Goal: Task Accomplishment & Management: Use online tool/utility

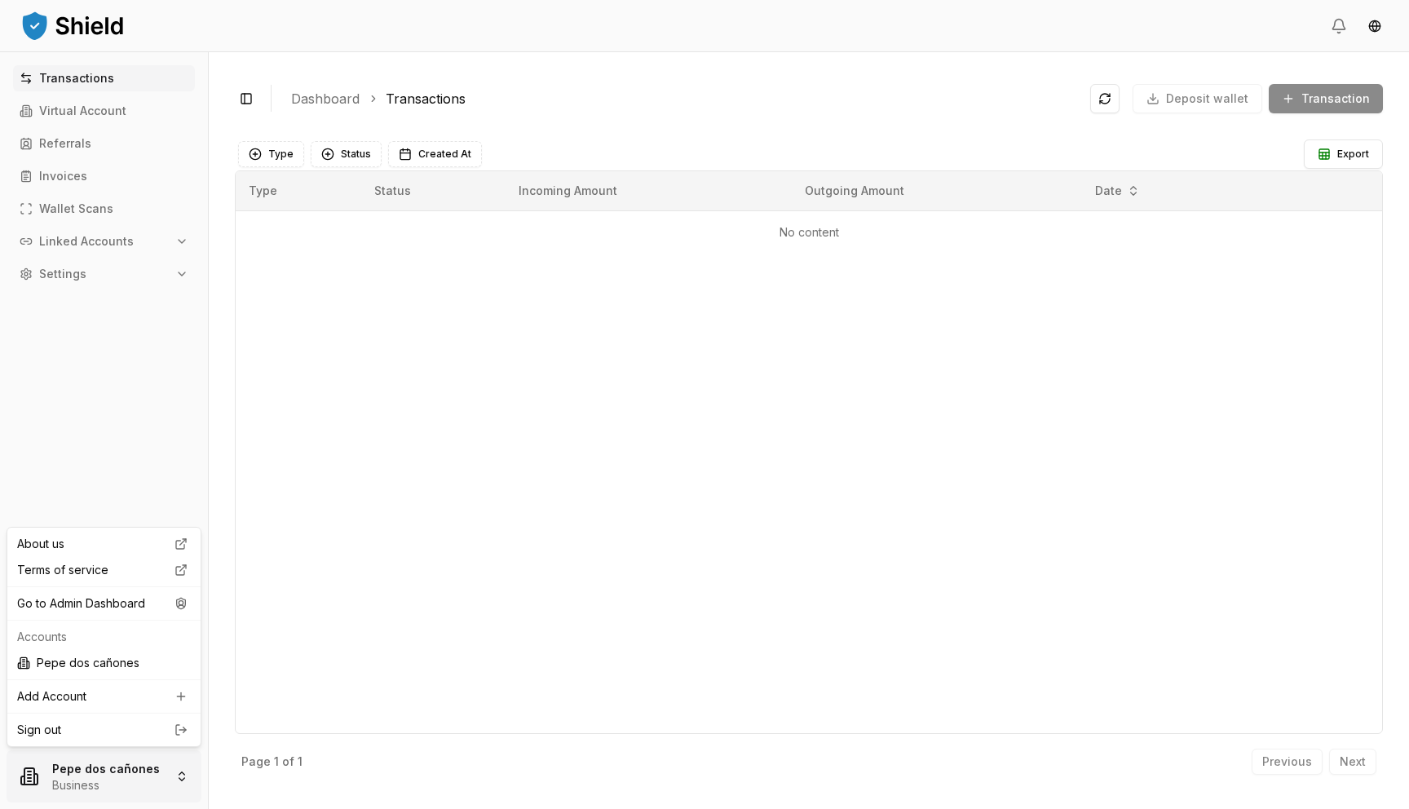
click at [50, 765] on html "Transactions Virtual Account Referrals Invoices Wallet Scans Linked Accounts Se…" at bounding box center [704, 404] width 1409 height 809
click at [138, 610] on div "Go to Admin Dashboard" at bounding box center [104, 603] width 187 height 26
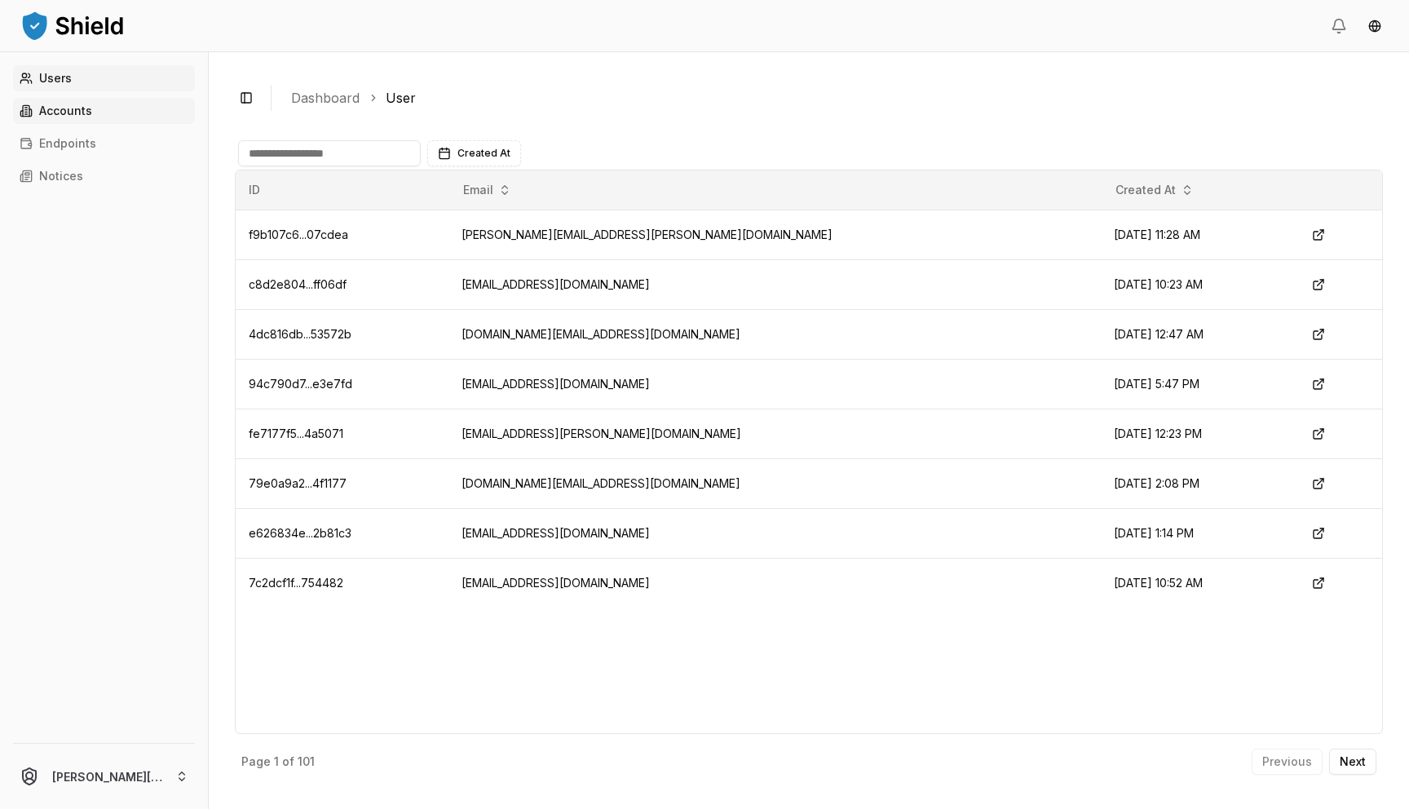
click at [150, 118] on link "Accounts" at bounding box center [104, 111] width 182 height 26
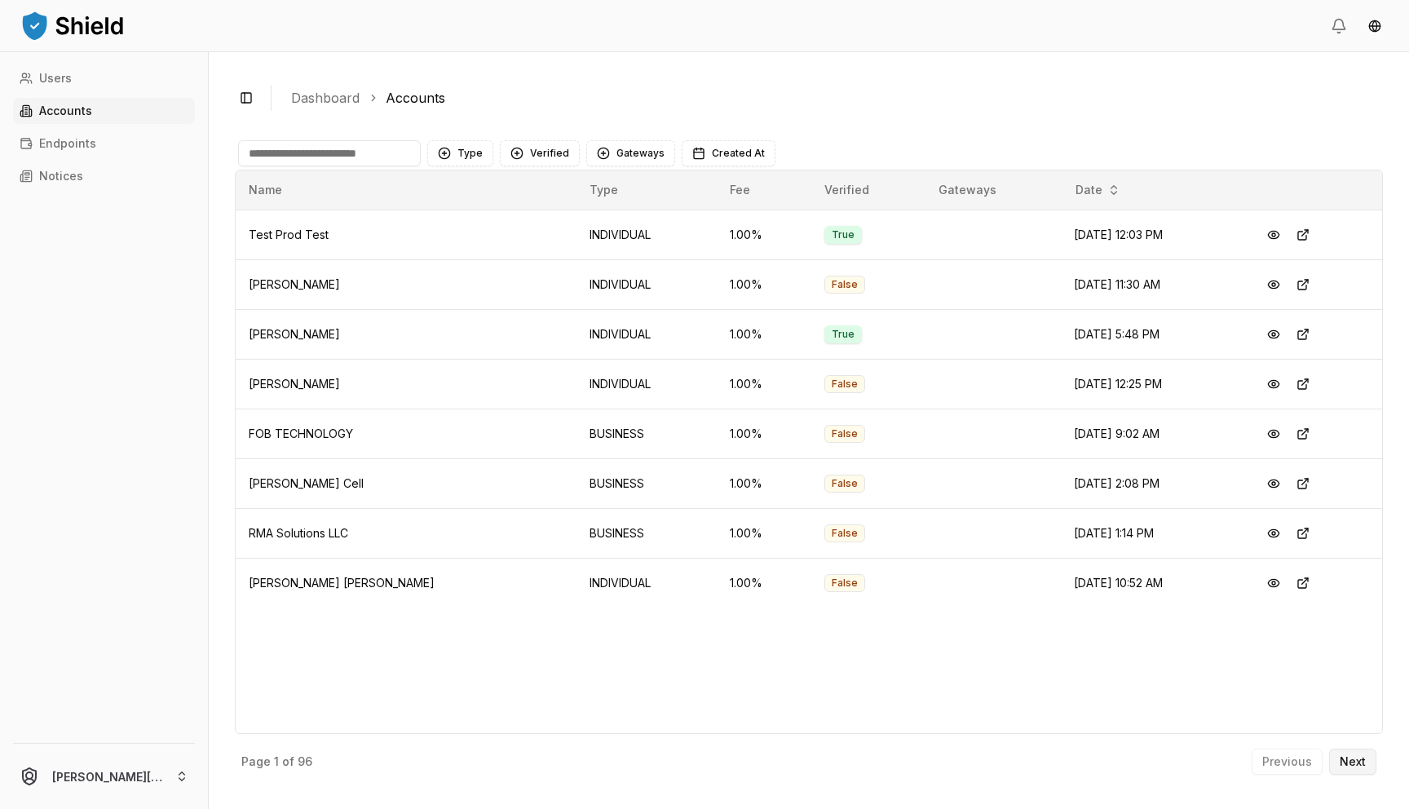
click at [1356, 758] on p "Next" at bounding box center [1352, 761] width 26 height 11
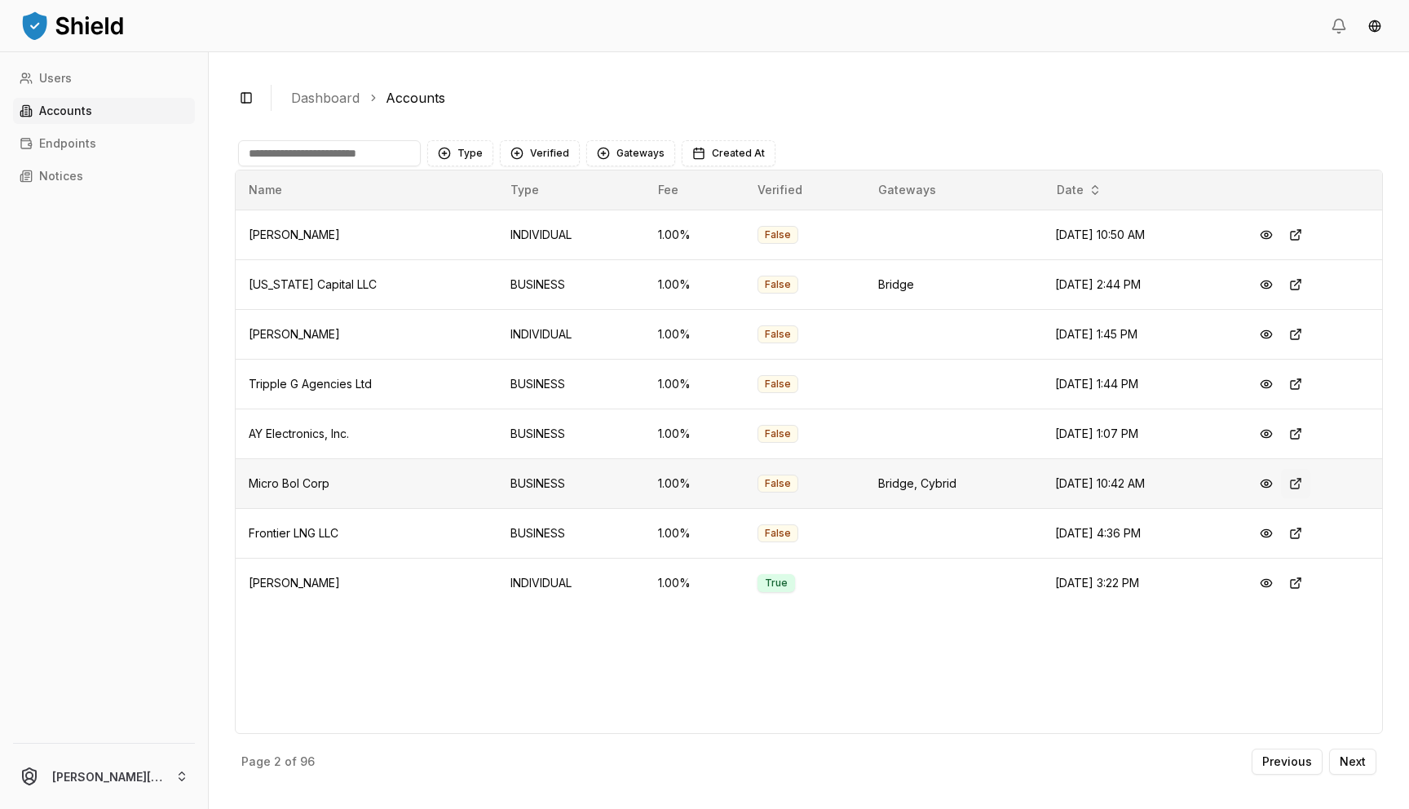
click at [1302, 474] on button at bounding box center [1295, 483] width 29 height 29
click at [1273, 480] on button at bounding box center [1265, 483] width 29 height 29
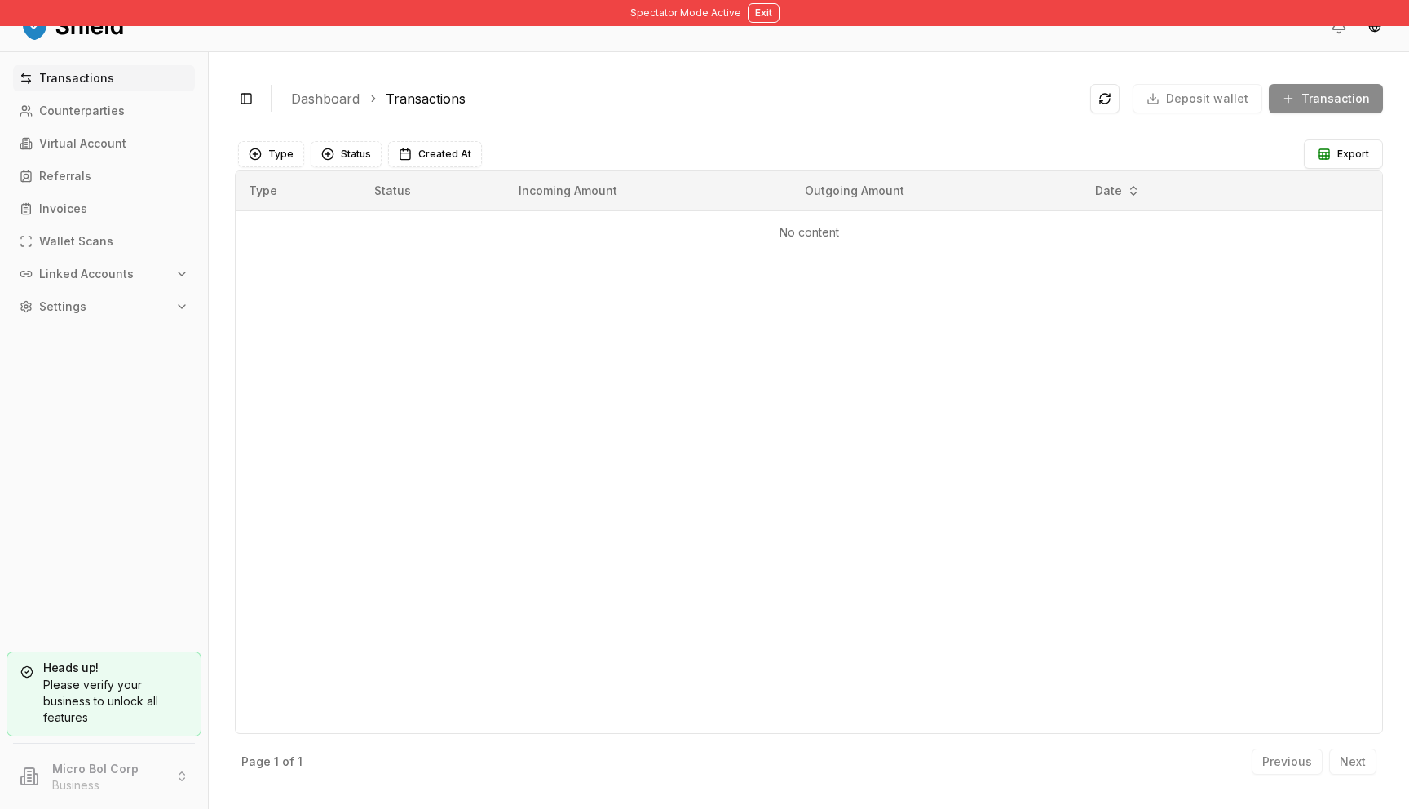
click at [102, 265] on button "Linked Accounts" at bounding box center [104, 274] width 182 height 26
click at [94, 341] on link "Bank Accounts" at bounding box center [105, 331] width 142 height 26
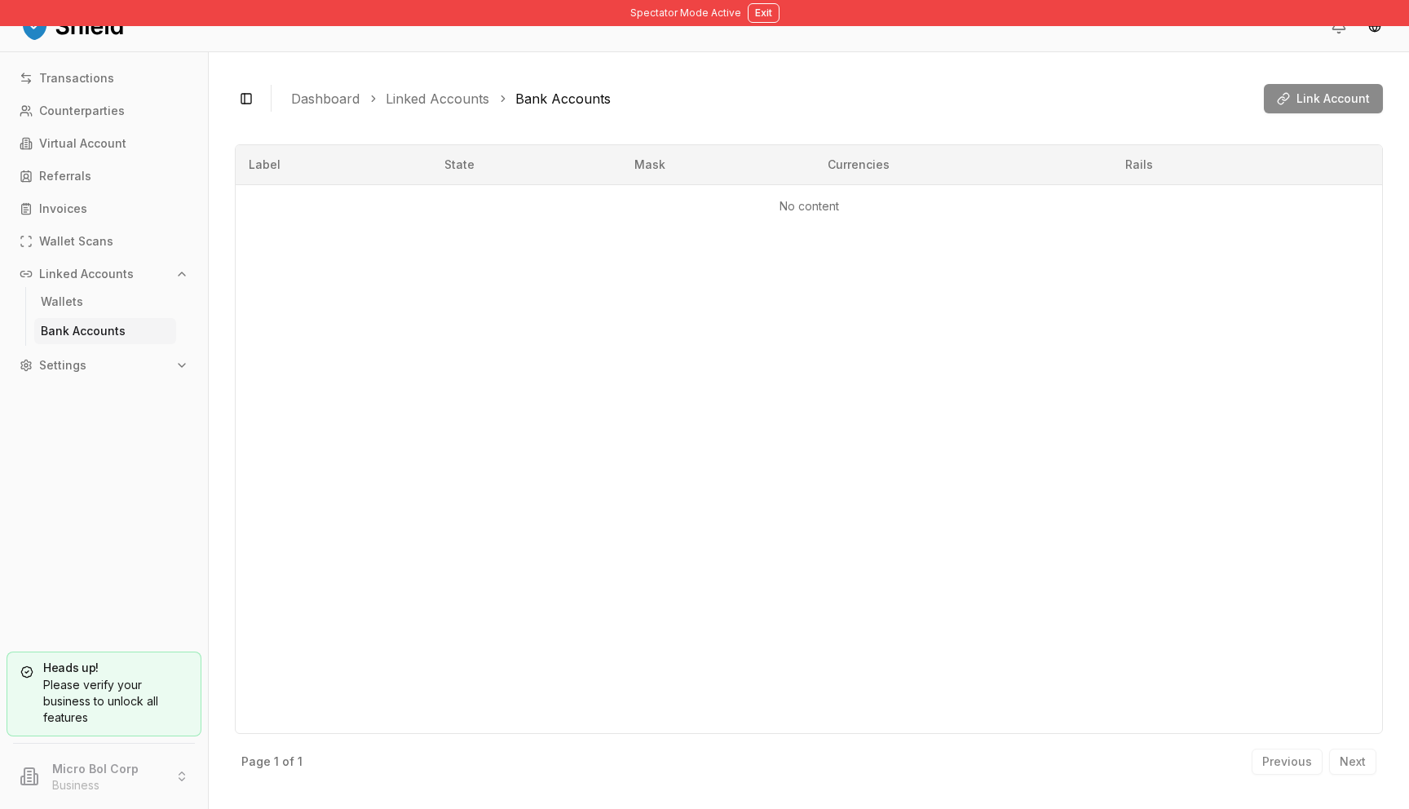
click at [1277, 98] on div "Link Account" at bounding box center [1322, 98] width 119 height 29
click at [1306, 98] on div "Link Account" at bounding box center [1322, 98] width 119 height 29
click at [1306, 97] on div "Link Account" at bounding box center [1322, 98] width 119 height 29
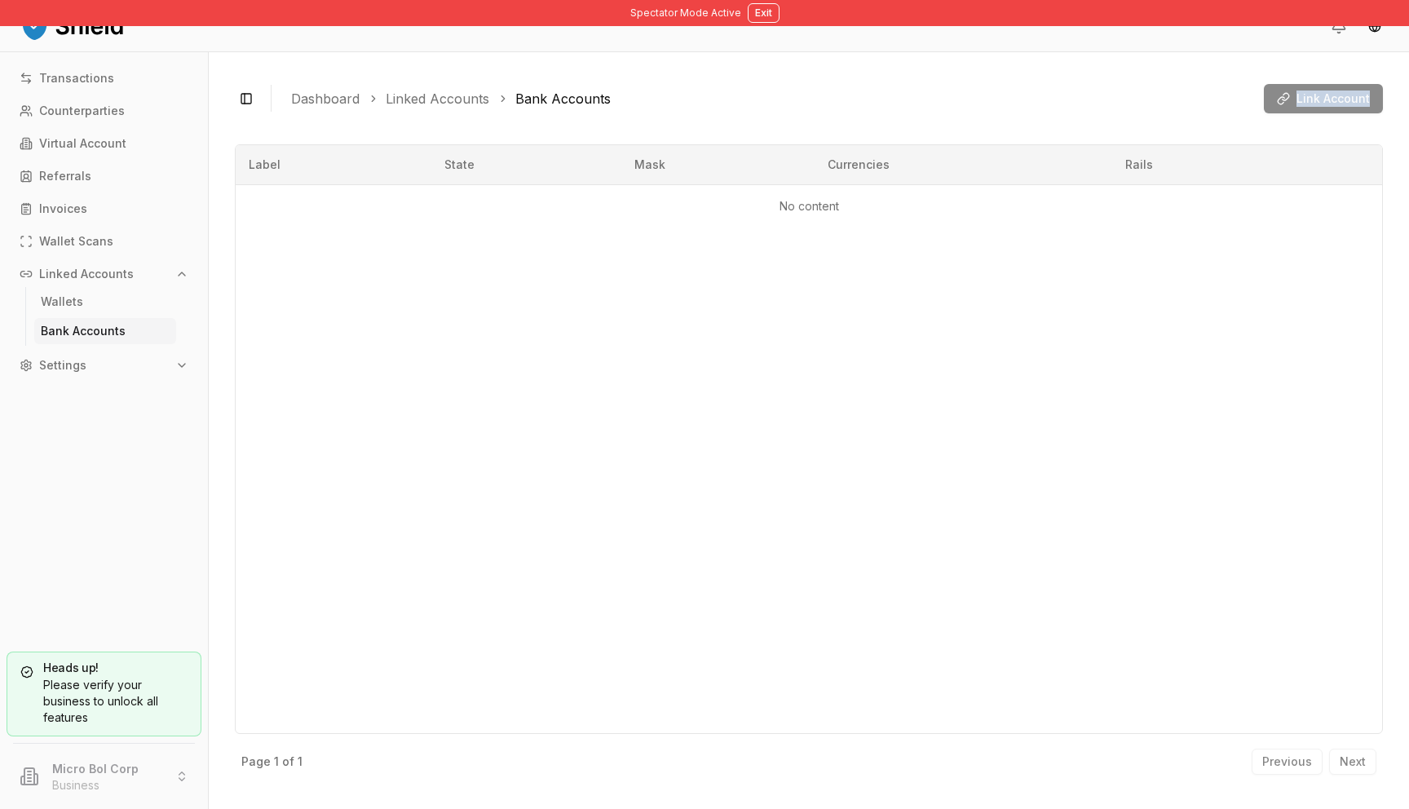
click at [1306, 97] on div "Link Account" at bounding box center [1322, 98] width 119 height 29
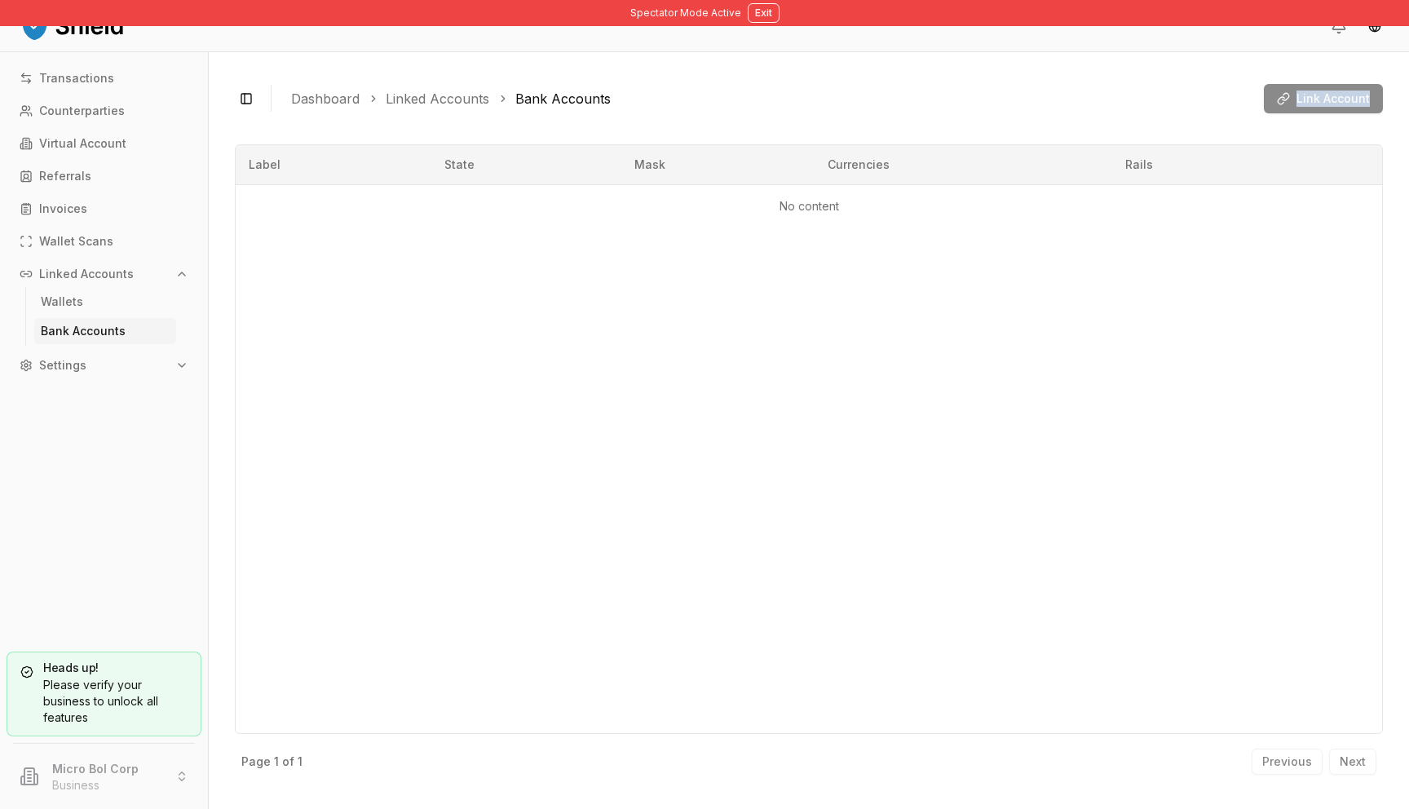
click at [1306, 97] on div "Link Account" at bounding box center [1322, 98] width 119 height 29
